Goal: Find specific page/section

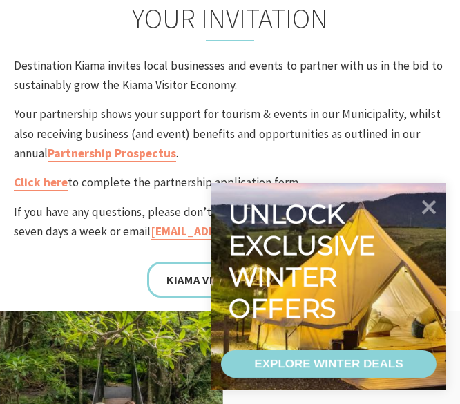
scroll to position [478, 0]
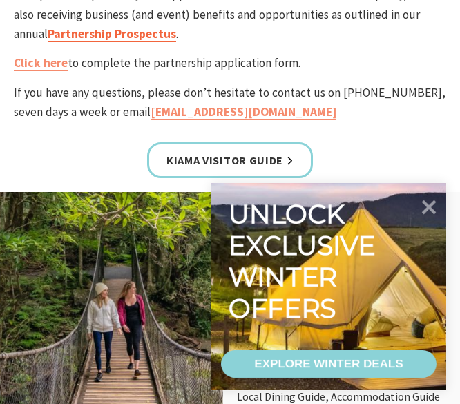
click at [116, 35] on link "Partnership Prospectus" at bounding box center [112, 34] width 128 height 16
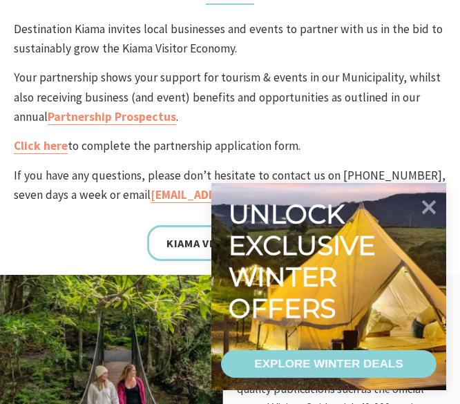
scroll to position [441, 0]
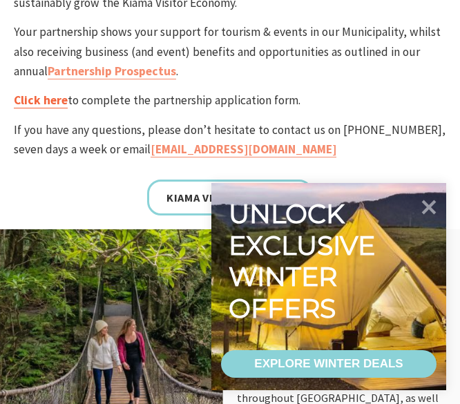
click at [35, 103] on link "Click here" at bounding box center [41, 100] width 54 height 16
